Goal: Information Seeking & Learning: Find specific fact

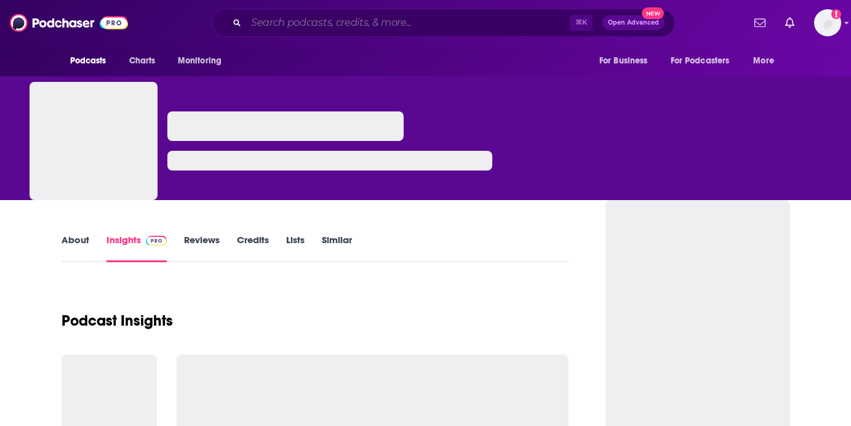
click at [284, 28] on input "Search podcasts, credits, & more..." at bounding box center [408, 23] width 324 height 20
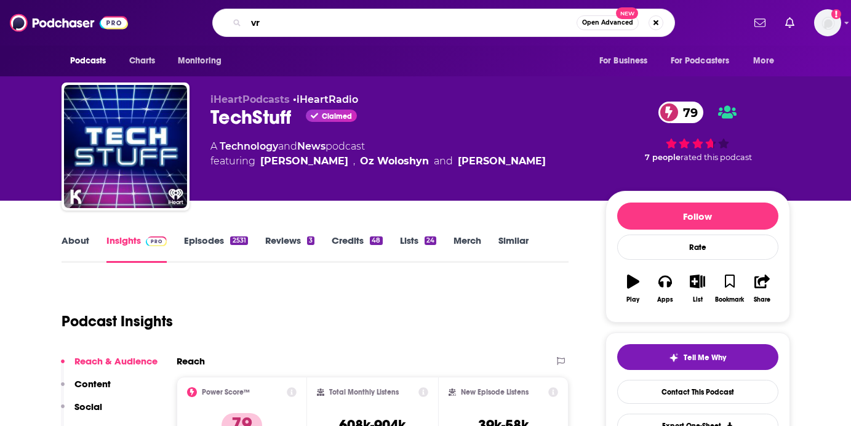
type input "v"
type input "crucial tech"
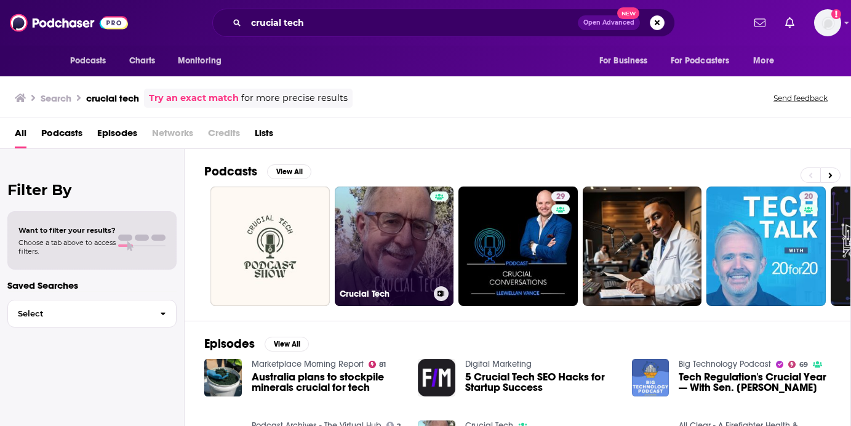
click at [375, 224] on link "Crucial Tech" at bounding box center [394, 246] width 119 height 119
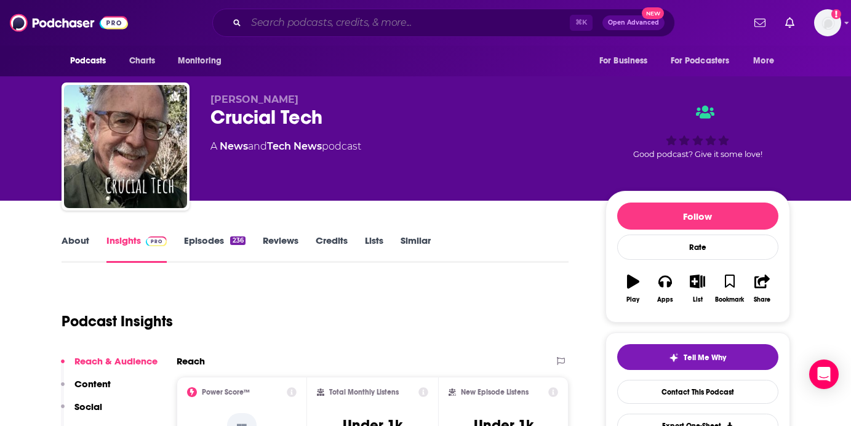
click at [354, 22] on input "Search podcasts, credits, & more..." at bounding box center [408, 23] width 324 height 20
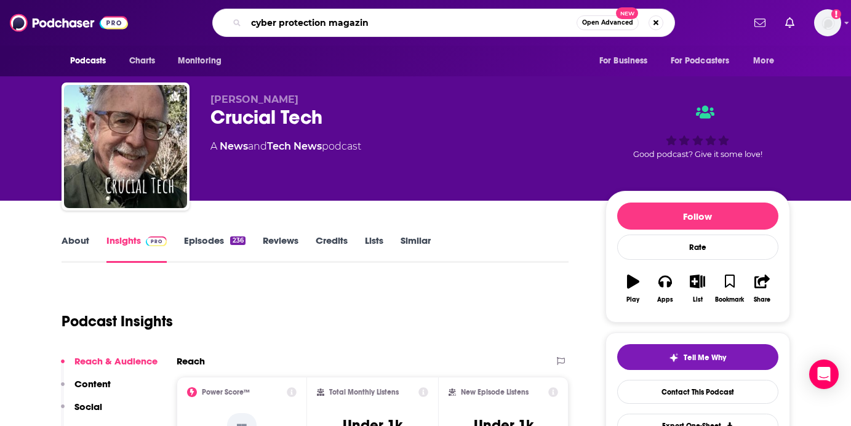
type input "cyber protection magazine"
